Goal: Find specific page/section: Find specific page/section

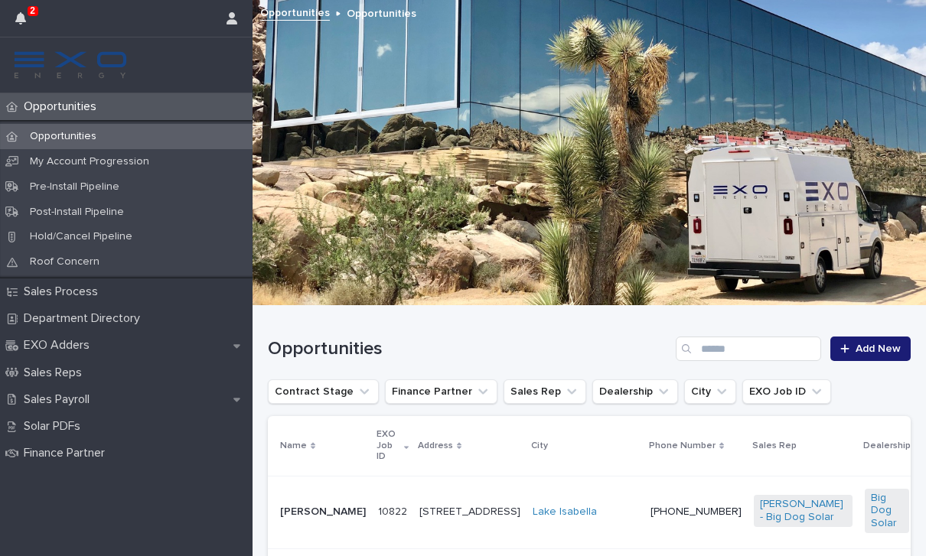
click at [235, 350] on div "EXO Adders" at bounding box center [126, 345] width 253 height 27
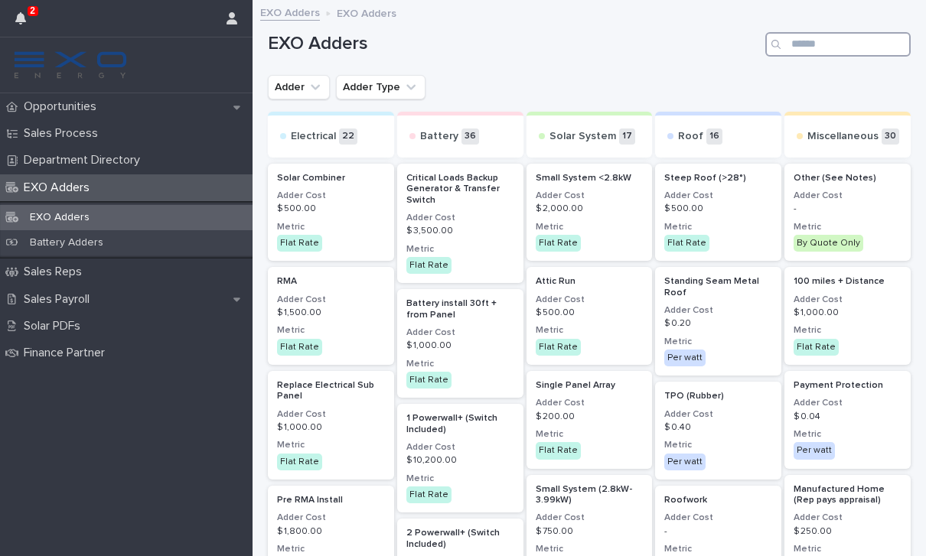
click at [836, 51] on input "Search" at bounding box center [837, 44] width 145 height 24
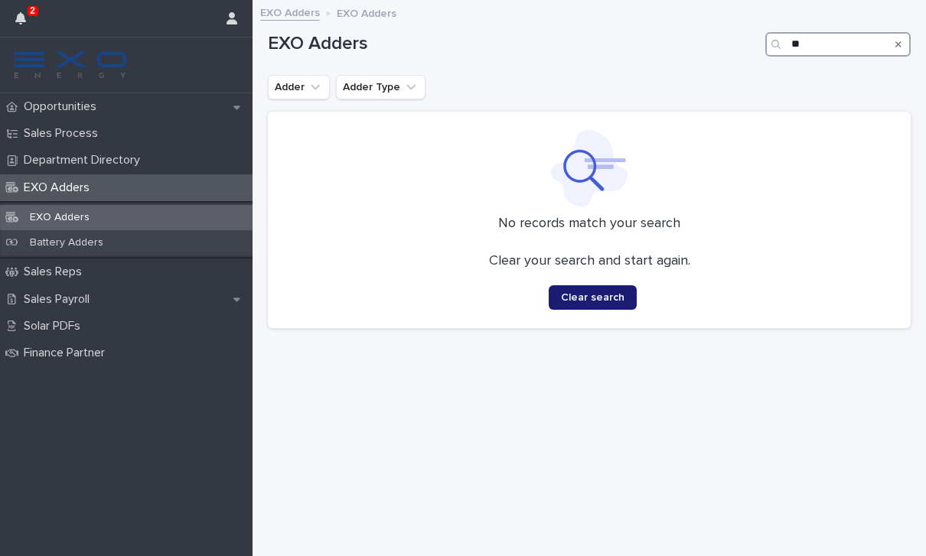
type input "*"
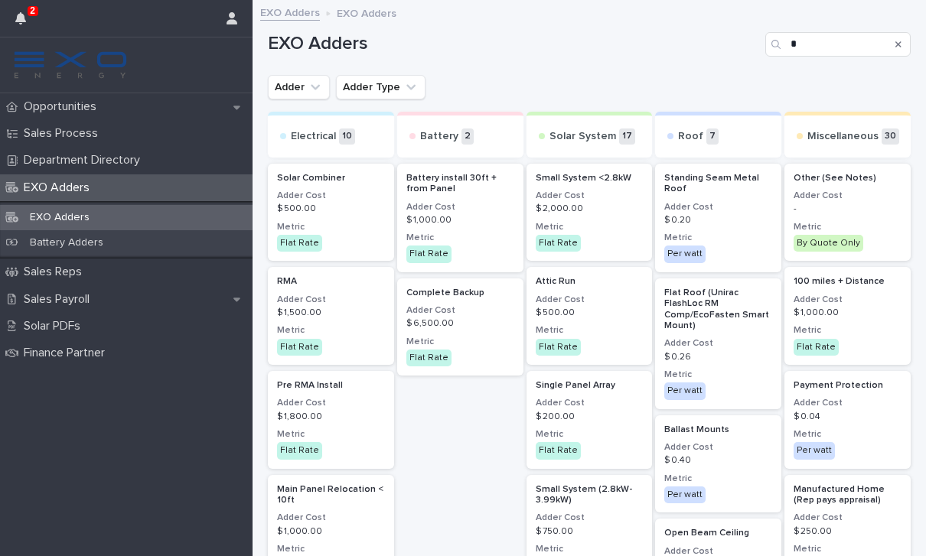
click at [216, 111] on div "Opportunities" at bounding box center [126, 106] width 253 height 27
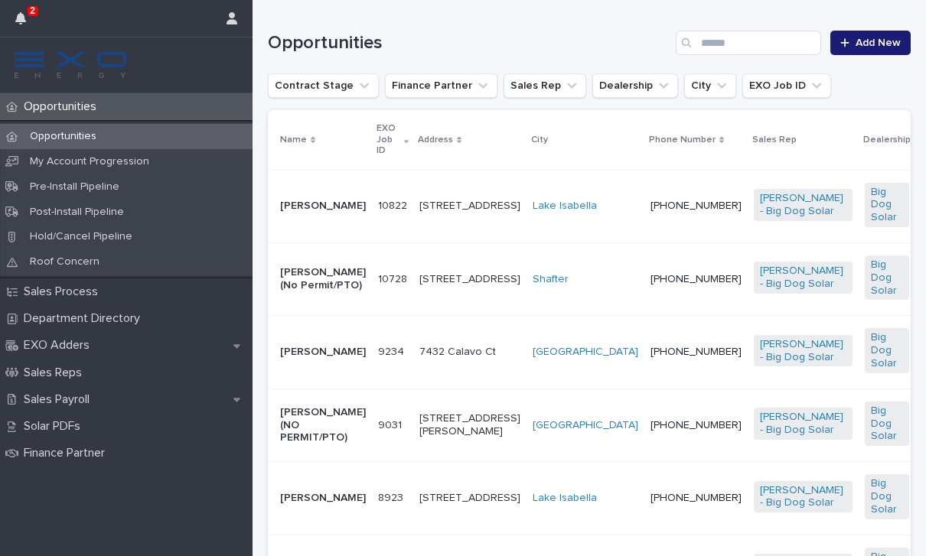
scroll to position [318, 0]
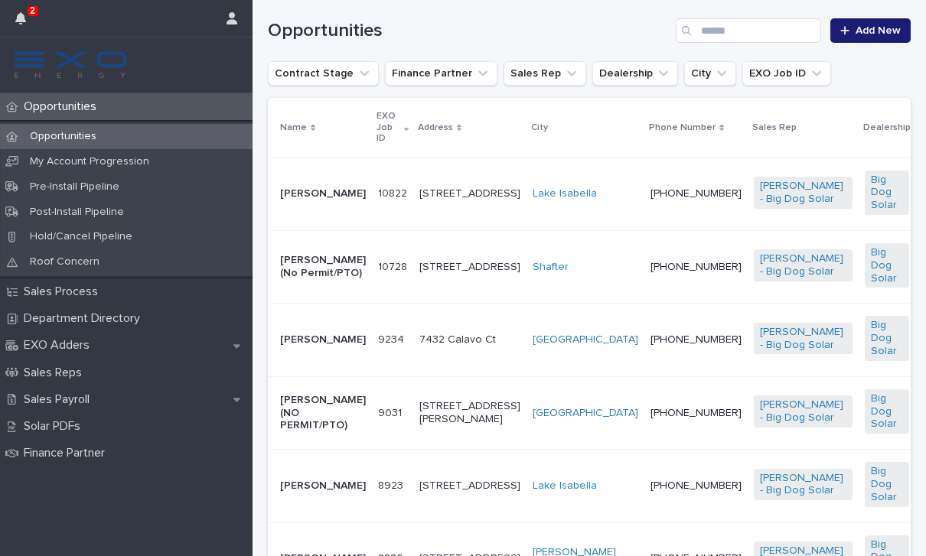
click at [115, 341] on div "EXO Adders" at bounding box center [126, 345] width 253 height 27
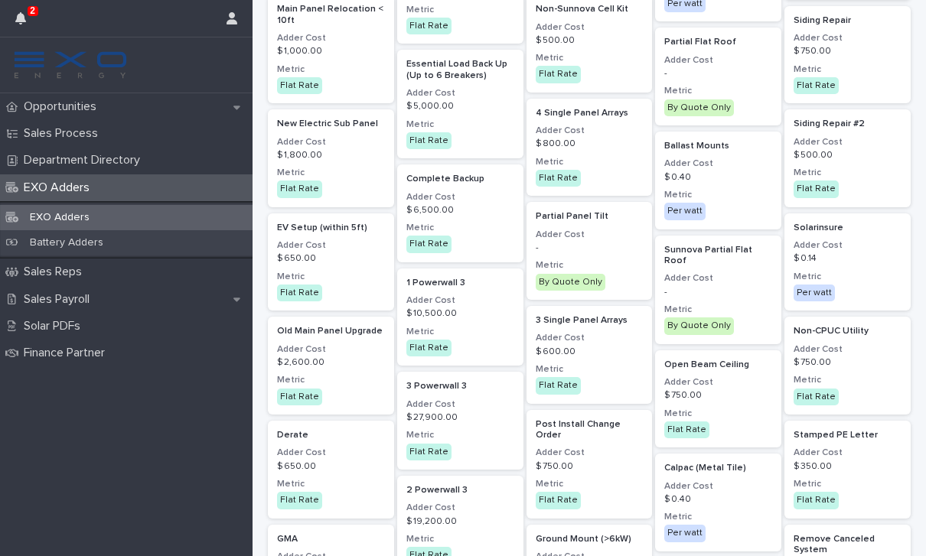
scroll to position [701, 0]
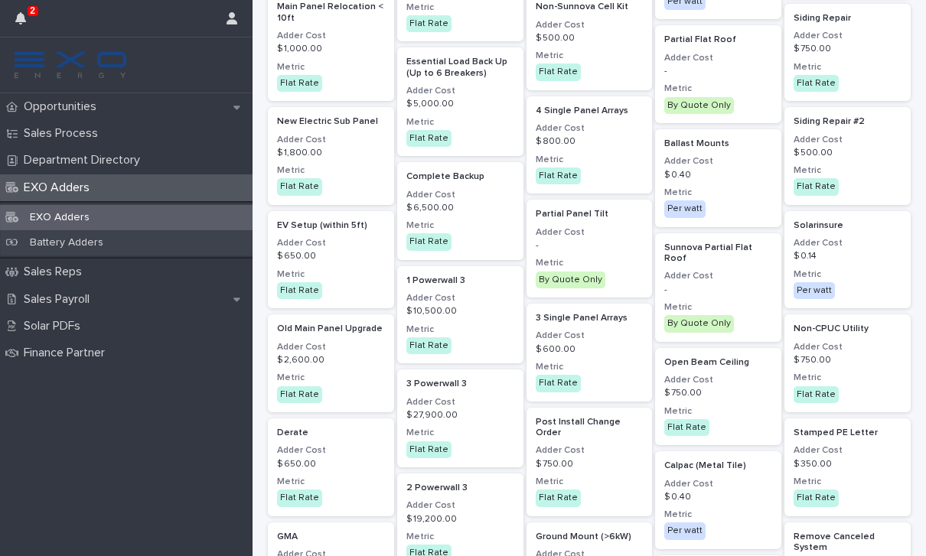
click at [218, 112] on div "Opportunities" at bounding box center [126, 106] width 253 height 27
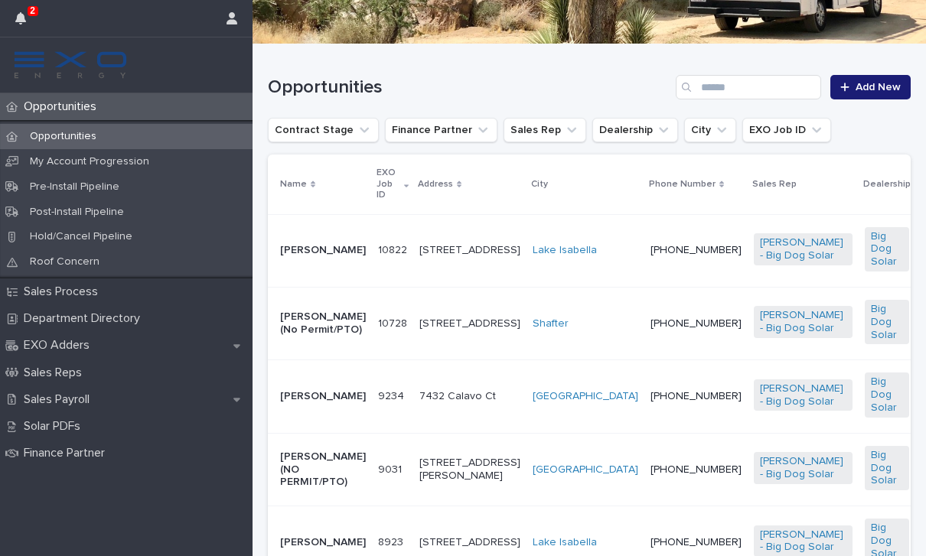
scroll to position [298, 0]
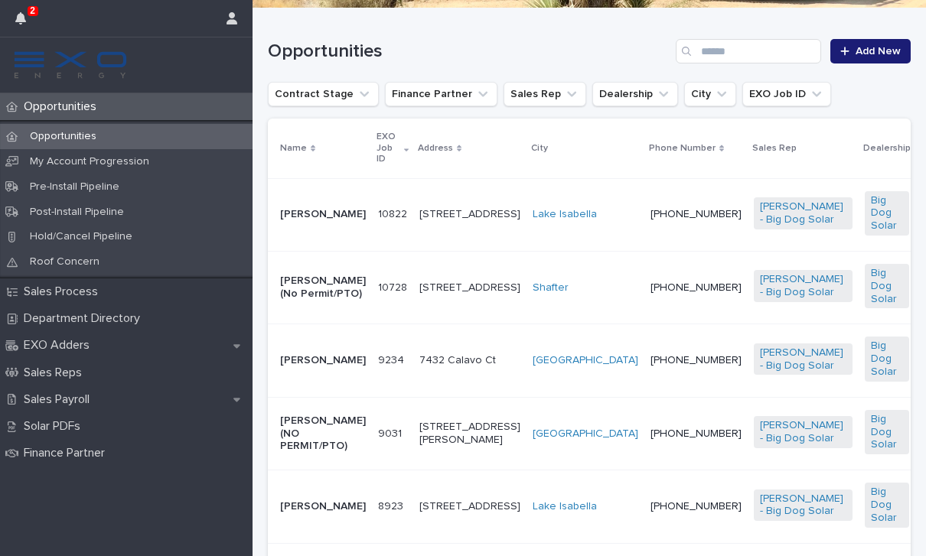
click at [321, 285] on p "[PERSON_NAME] (No Permit/PTO)" at bounding box center [323, 288] width 86 height 26
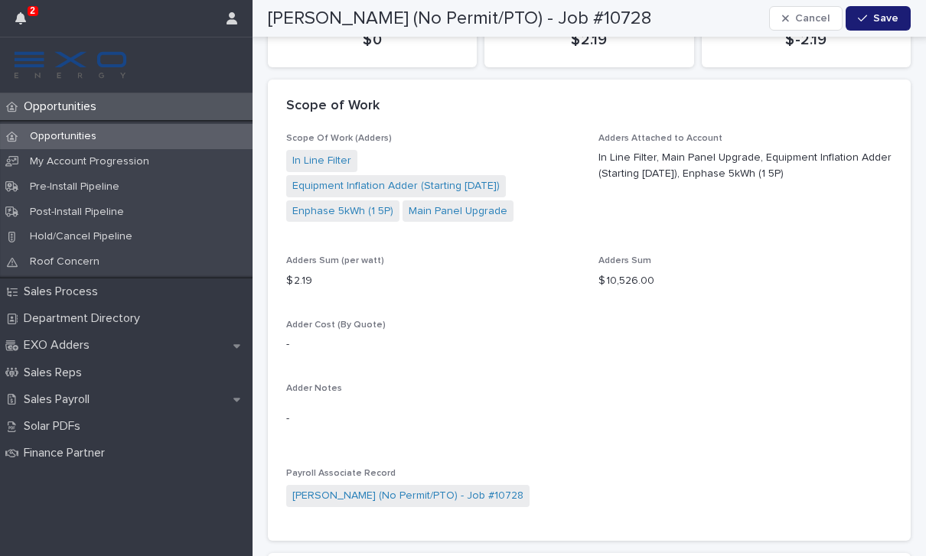
scroll to position [1571, 0]
